Goal: Task Accomplishment & Management: Complete application form

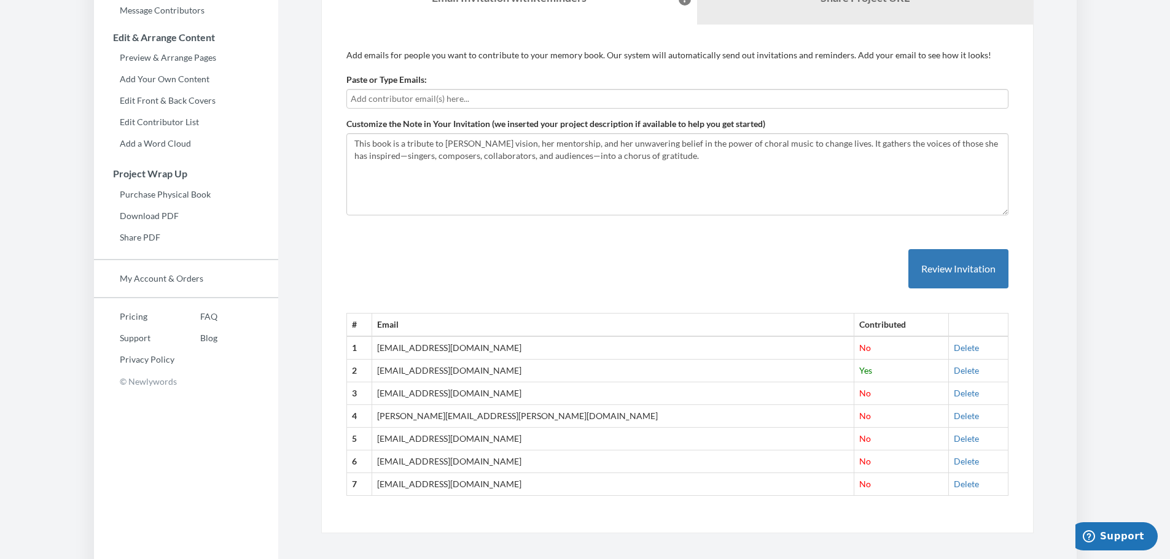
scroll to position [228, 0]
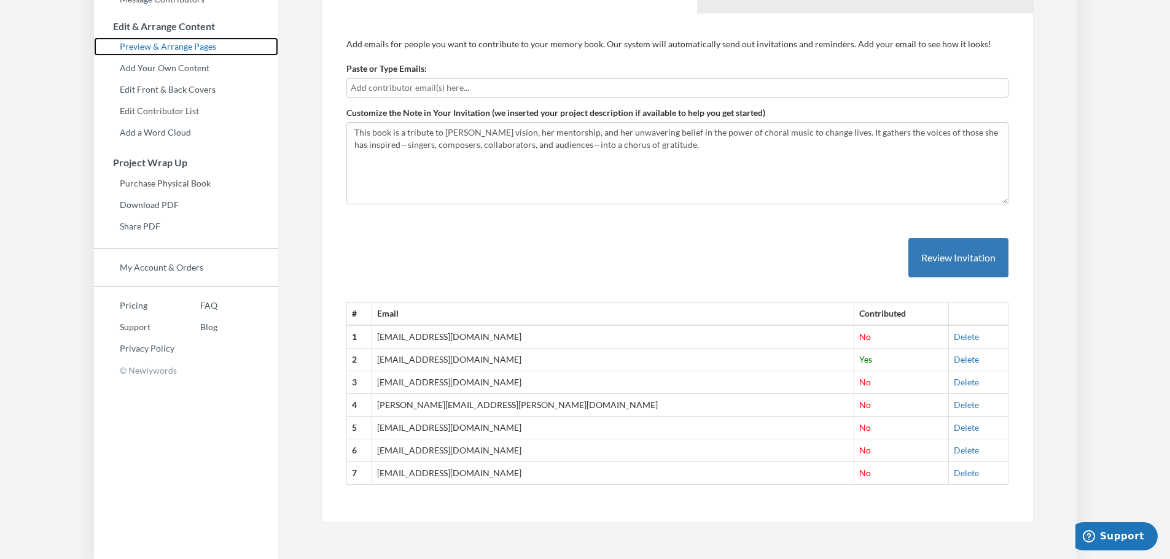
click at [178, 47] on link "Preview & Arrange Pages" at bounding box center [186, 46] width 184 height 18
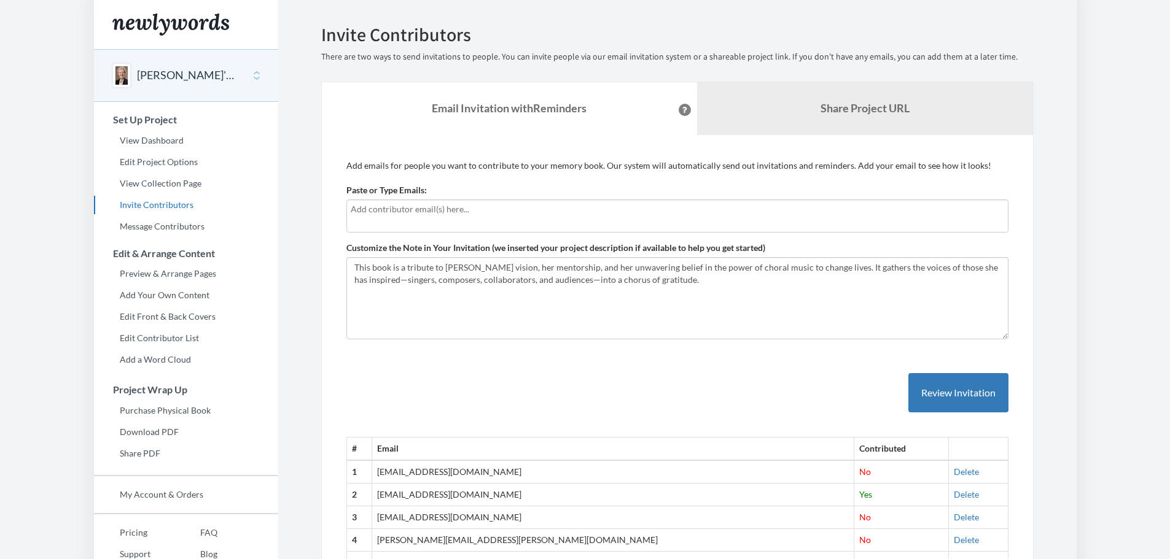
click at [354, 214] on input "text" at bounding box center [677, 210] width 653 height 14
type input "jcartwrightsmith@gmail.com"
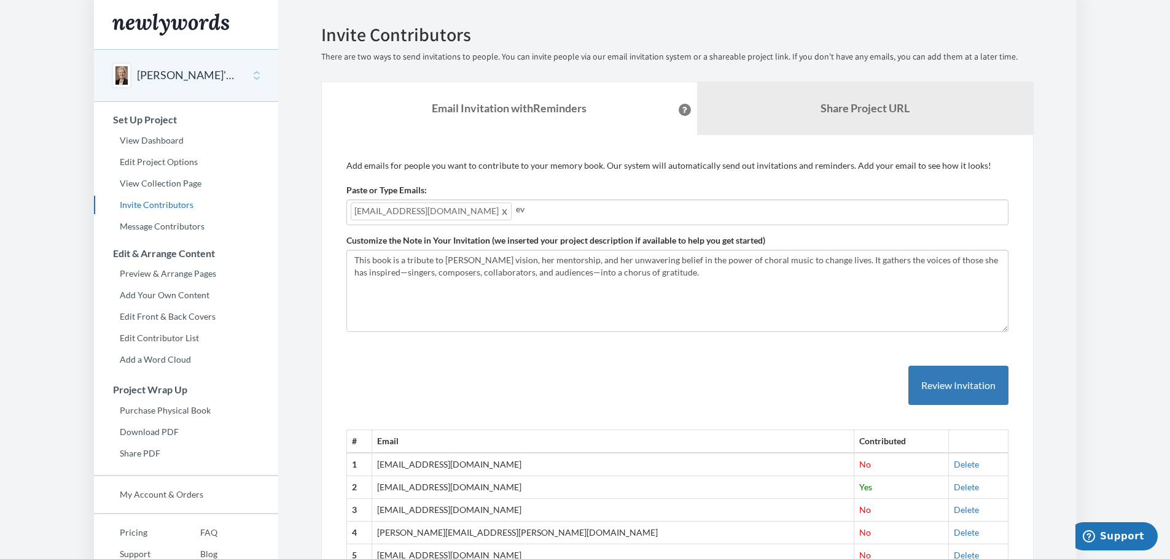
type input "e"
type input "davenportmishi@gmail.com"
type input "mbdiener@fastmail.com"
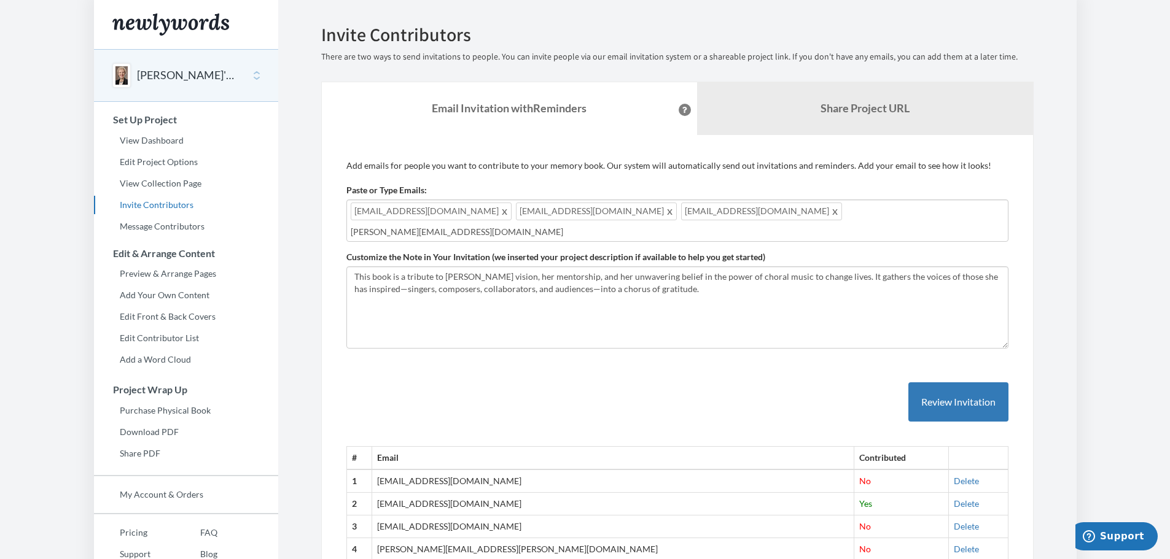
type input "mary.donne@gmail.com"
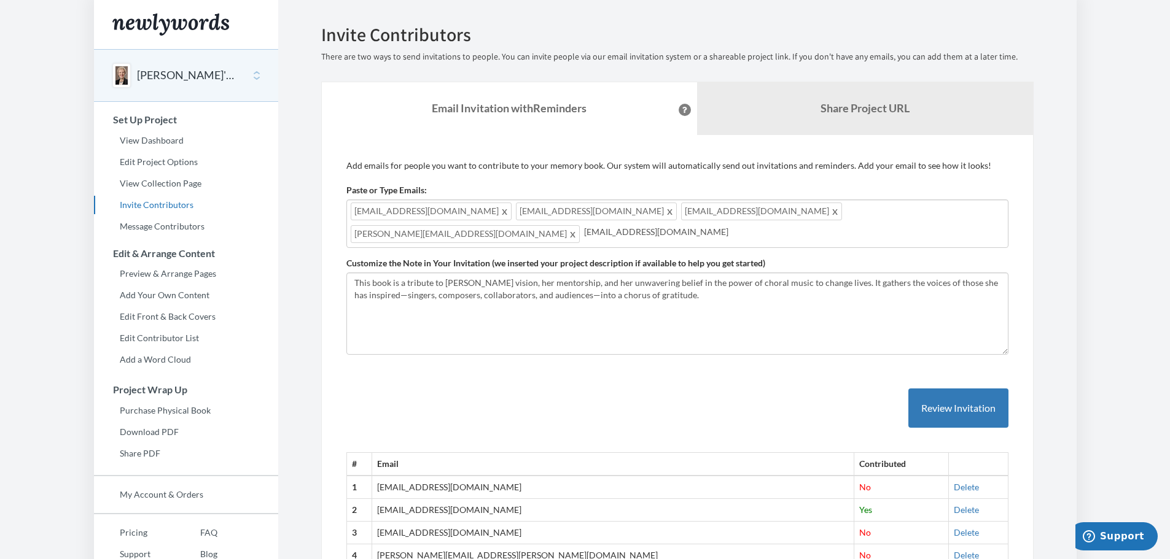
type input "mgoldfogel@gmail.com"
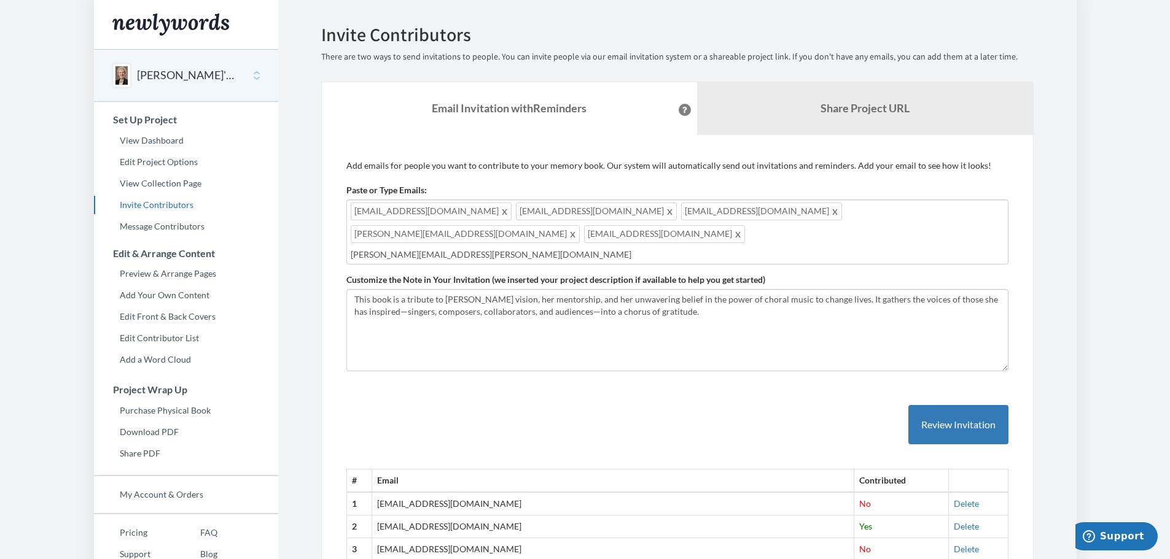
type input "mary.h.homan@gmail.com"
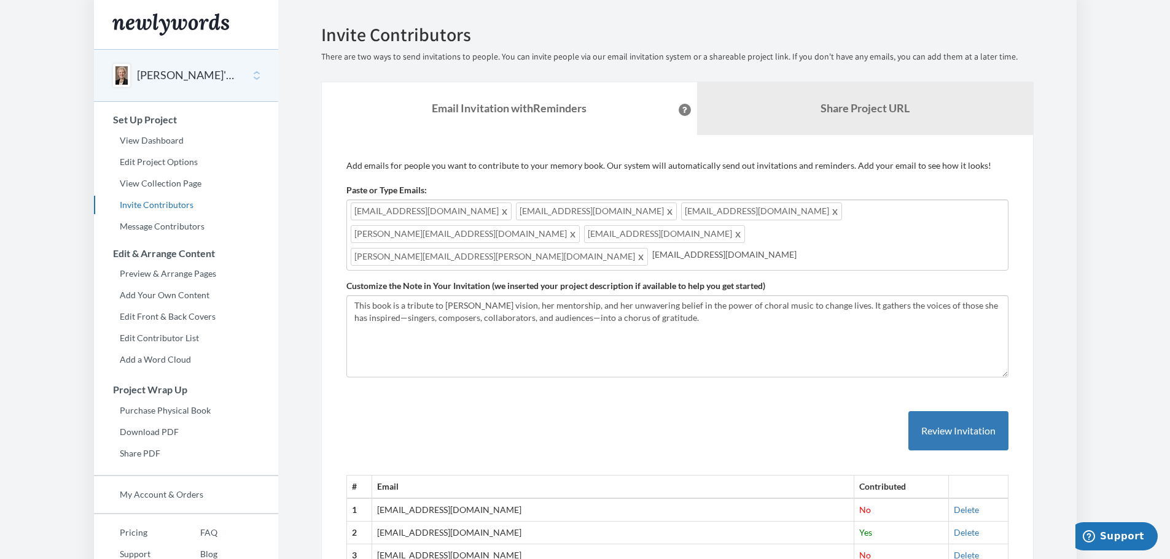
type input "ljleathem@gmail.com"
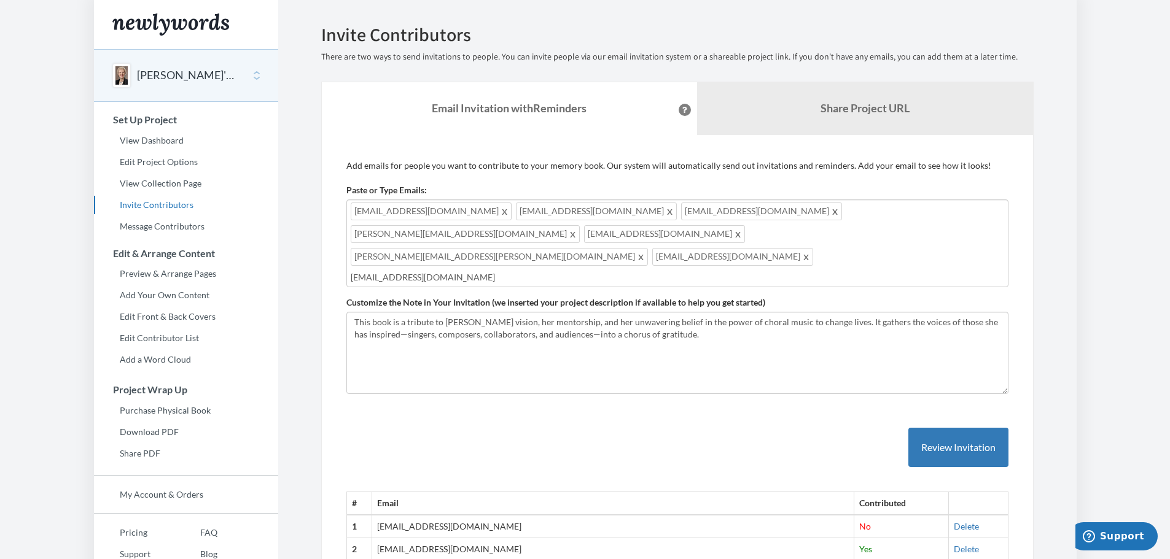
type input "wrascall2@yahoo.com"
type input "sirrom12l@yahoo.com"
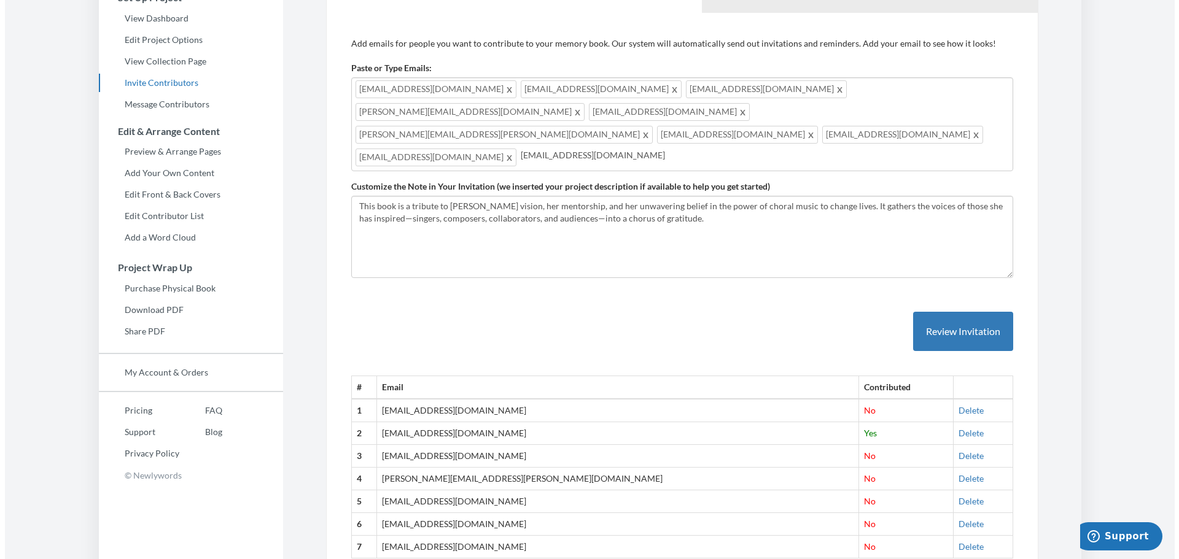
scroll to position [123, 0]
type input "annaruach@aol.com"
click at [974, 311] on button "Review Invitation" at bounding box center [958, 331] width 100 height 40
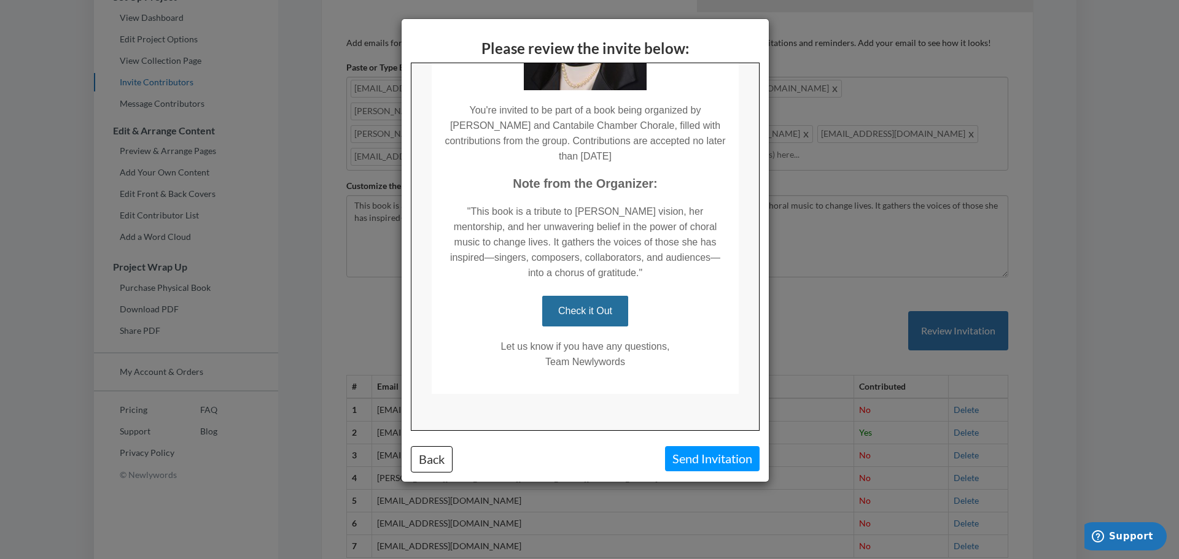
scroll to position [239, 0]
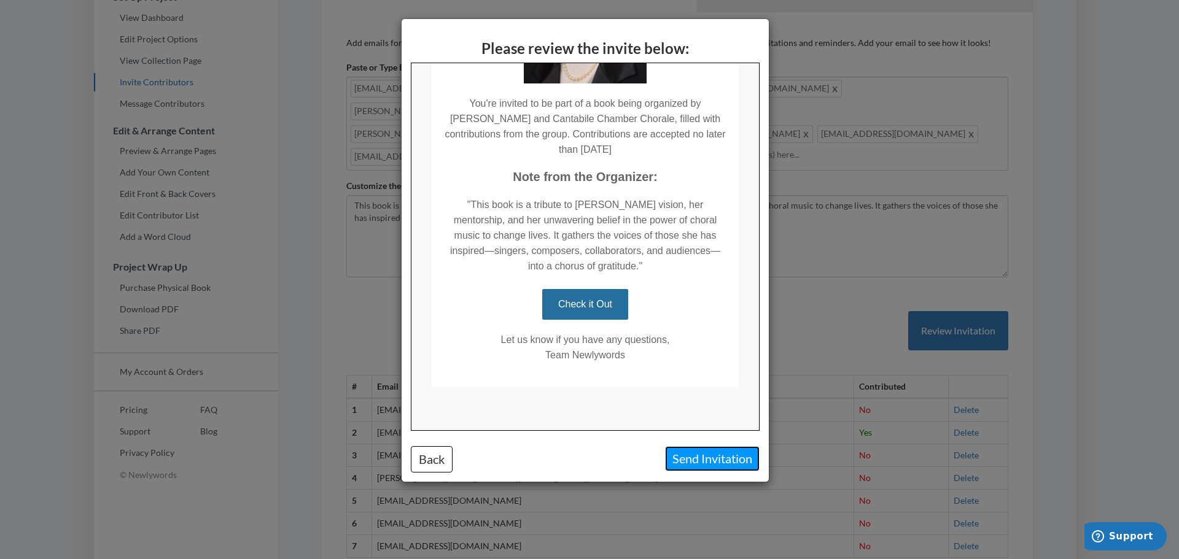
click at [720, 451] on button "Send Invitation" at bounding box center [712, 458] width 95 height 25
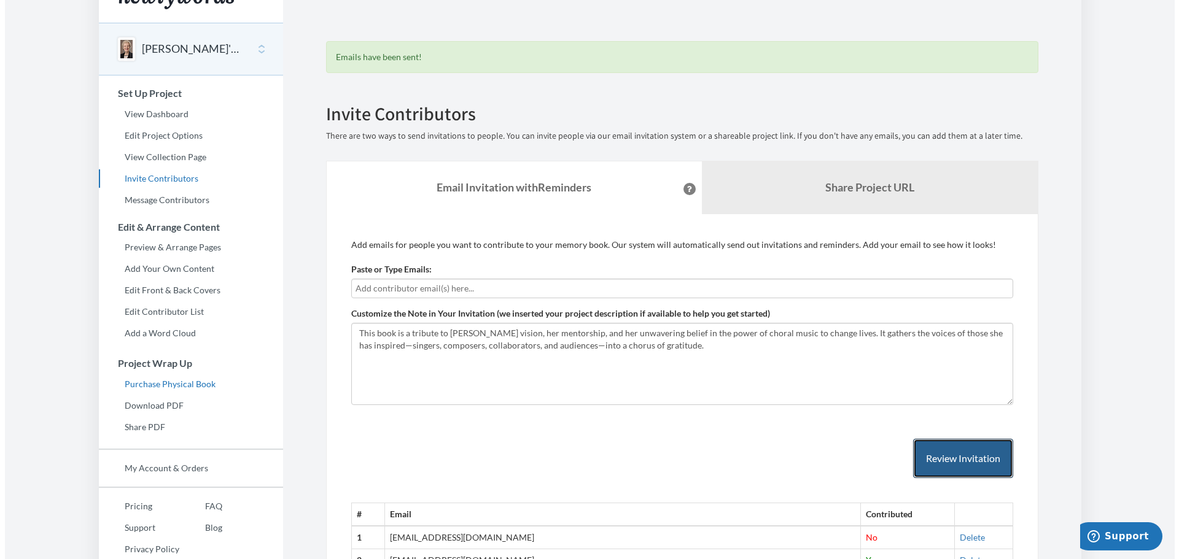
scroll to position [0, 0]
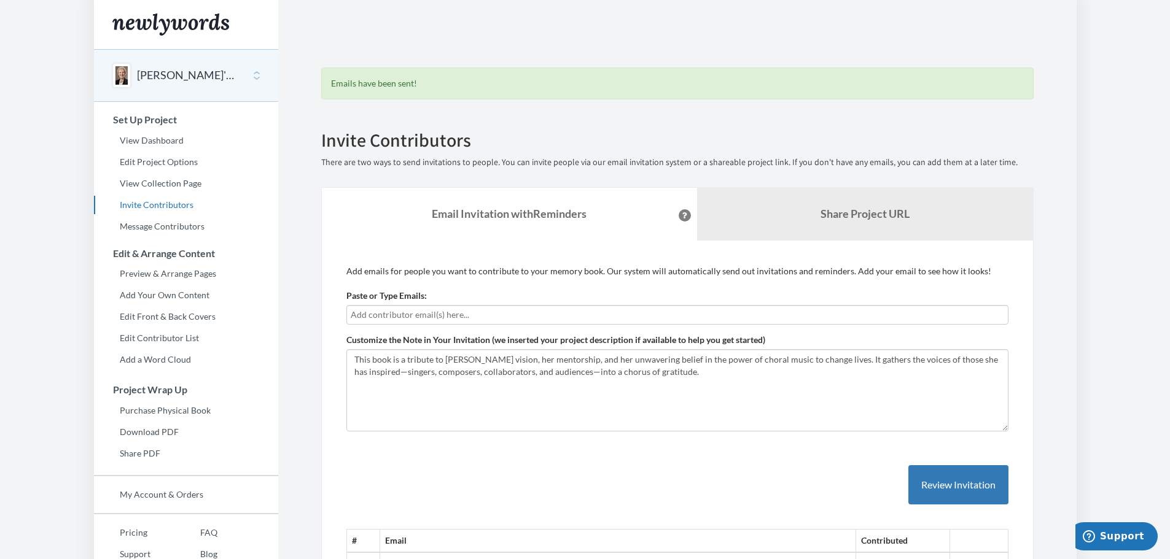
click at [358, 319] on input "text" at bounding box center [677, 315] width 653 height 14
type input "kathleenappleby25@gmail.com"
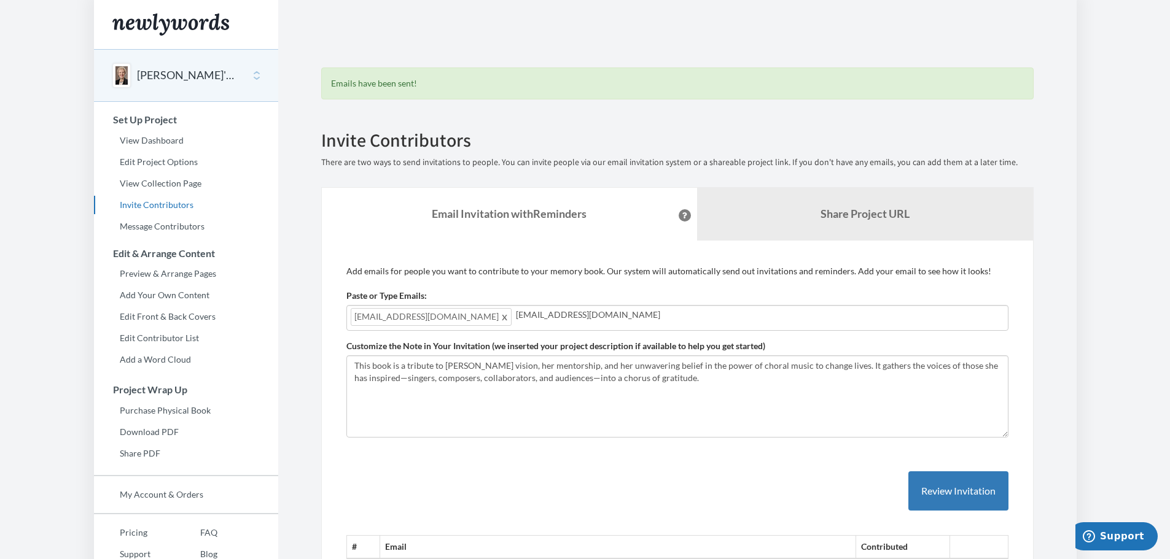
type input "sarahkawcnm@gmail.com"
type input "emily4774@gmail.com"
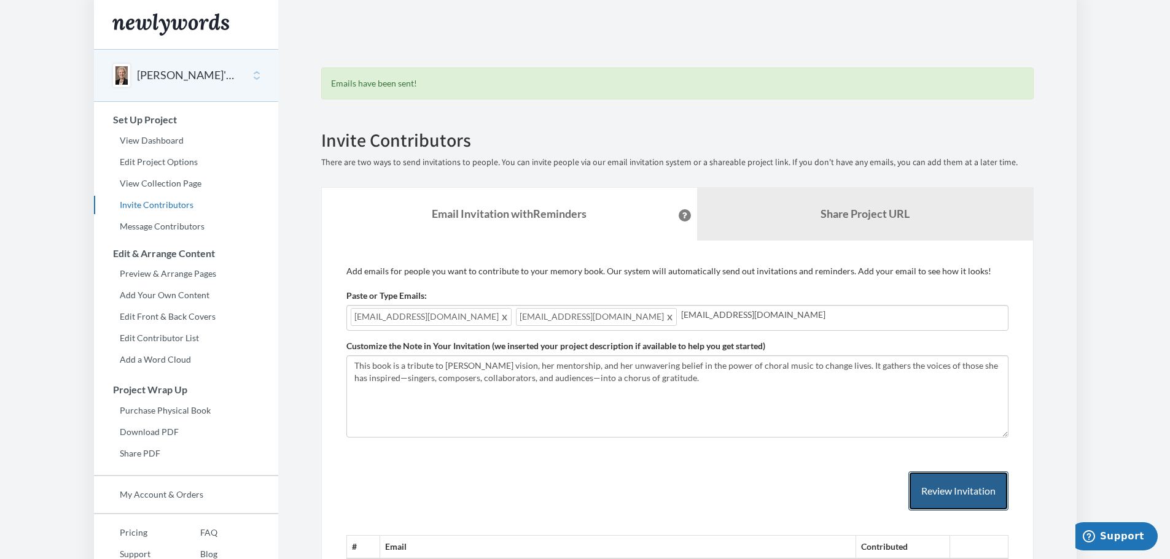
click at [936, 488] on button "Review Invitation" at bounding box center [958, 492] width 100 height 40
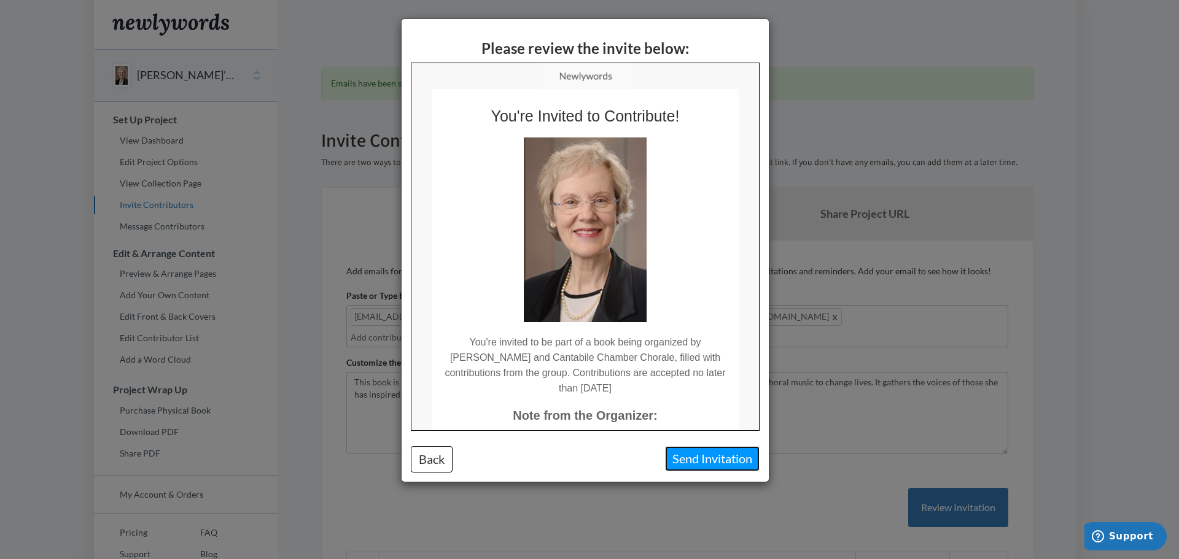
click at [738, 456] on button "Send Invitation" at bounding box center [712, 458] width 95 height 25
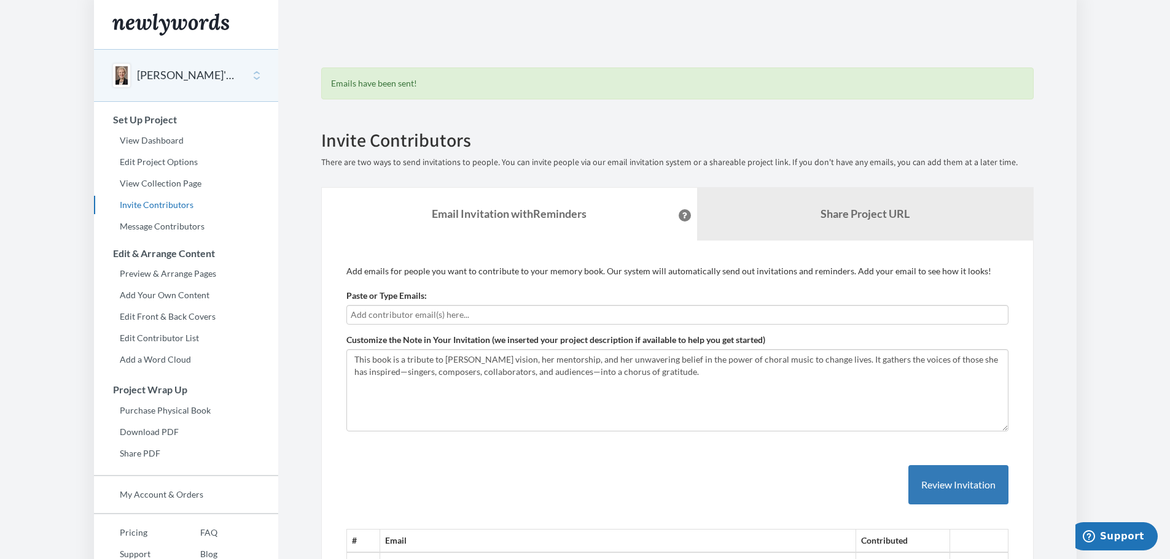
click at [387, 317] on input "text" at bounding box center [677, 315] width 653 height 14
type input "jentait.emery@gmail.com"
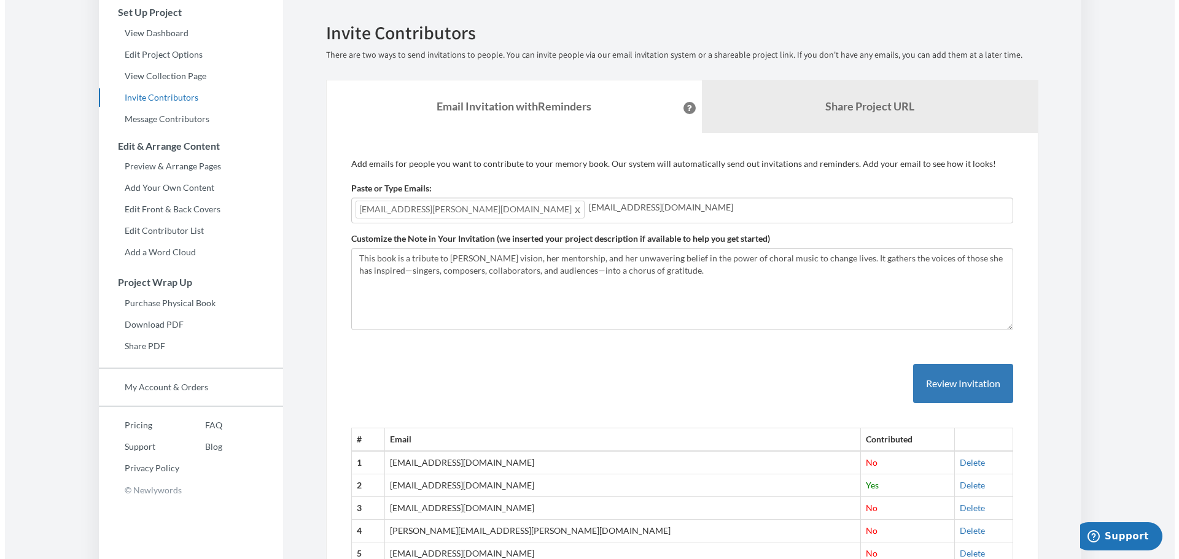
scroll to position [123, 0]
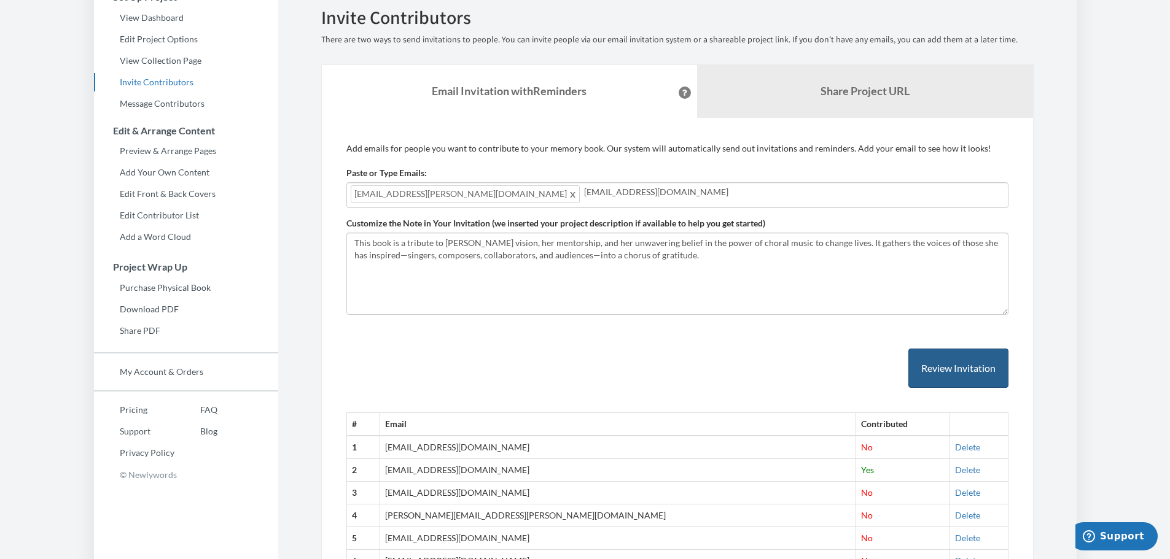
type input "emilykaster@gmail.com"
click at [978, 368] on button "Review Invitation" at bounding box center [958, 369] width 100 height 40
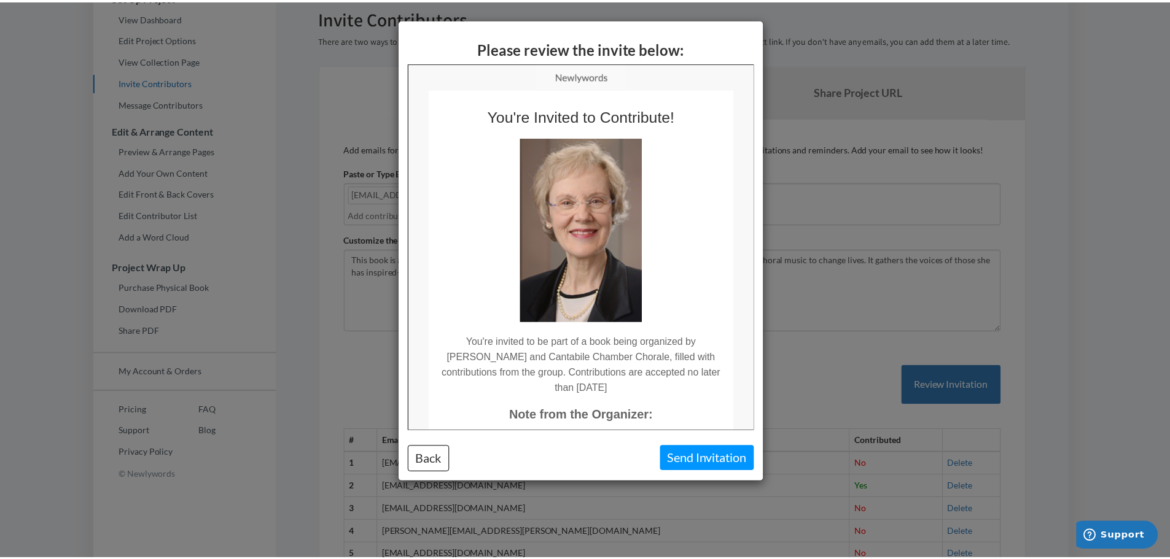
scroll to position [0, 0]
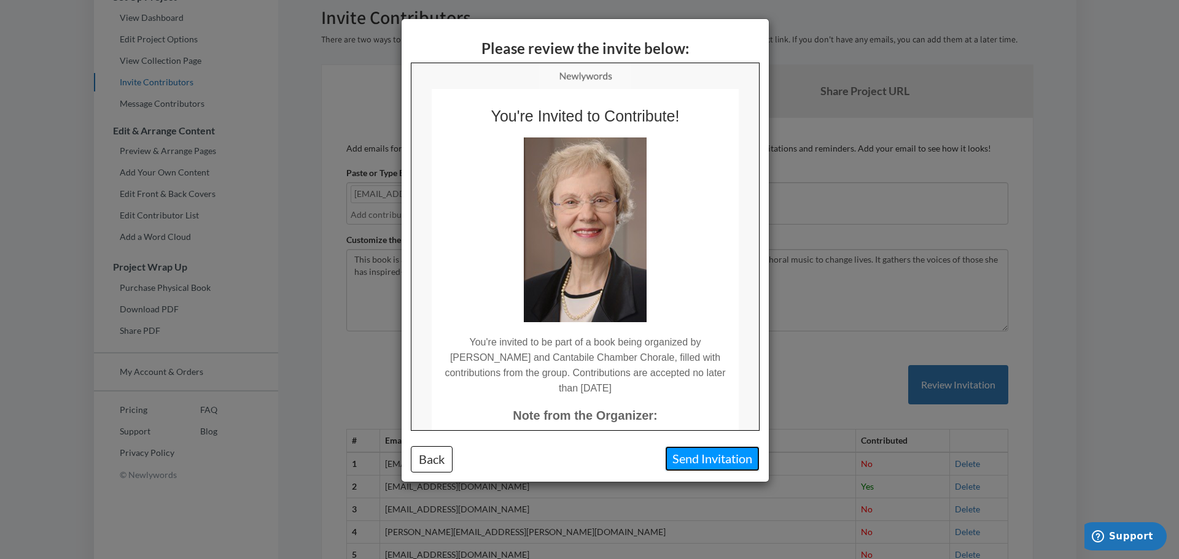
click at [720, 460] on button "Send Invitation" at bounding box center [712, 458] width 95 height 25
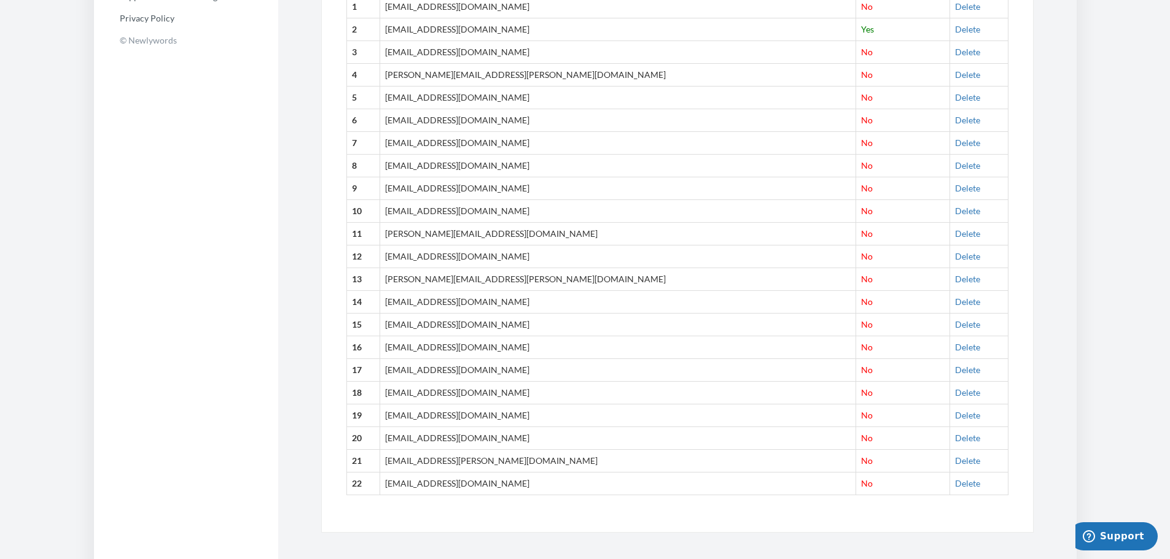
scroll to position [569, 0]
